Goal: Information Seeking & Learning: Understand process/instructions

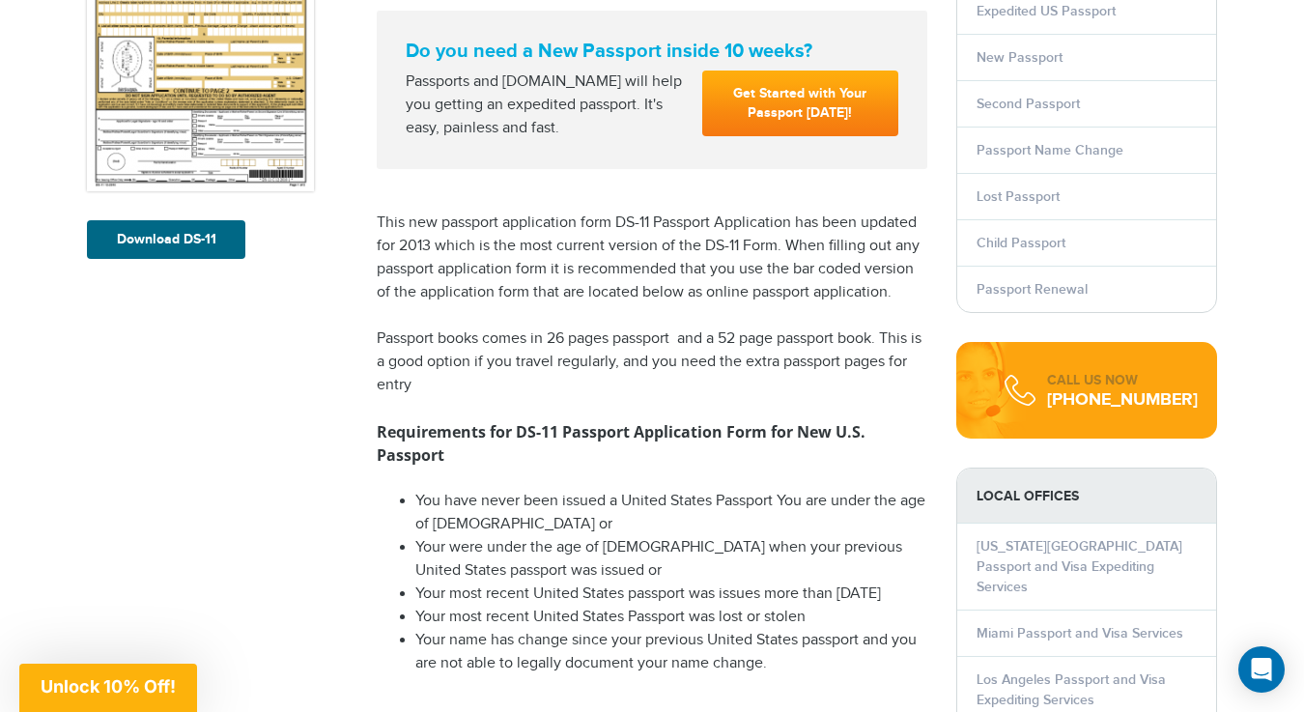
scroll to position [404, 0]
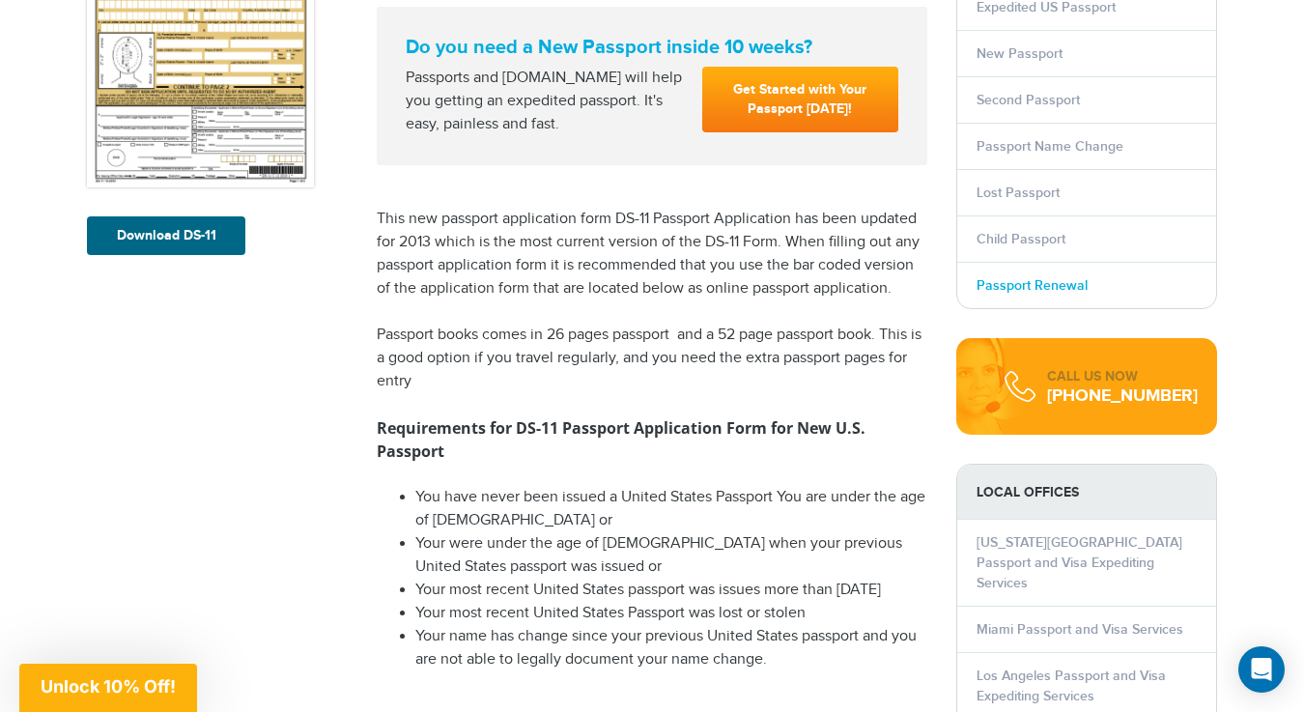
click at [1020, 287] on link "Passport Renewal" at bounding box center [1032, 285] width 111 height 16
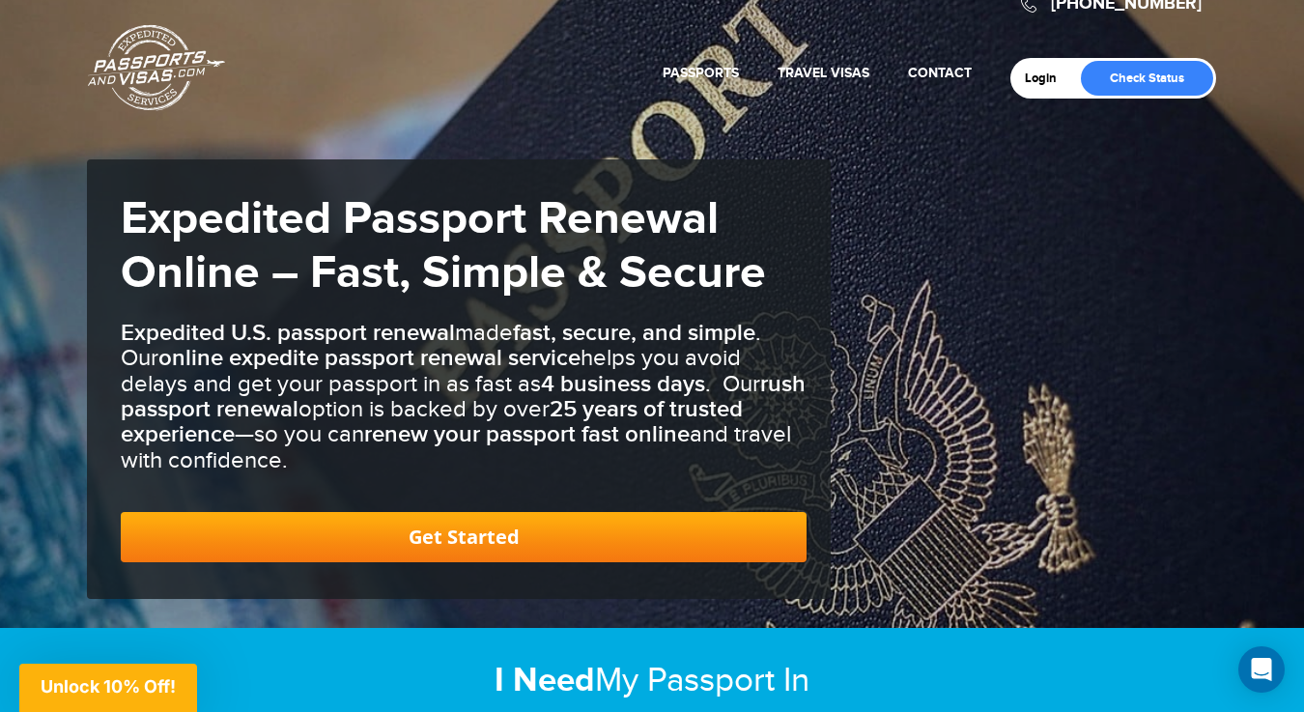
scroll to position [35, 0]
